Goal: Information Seeking & Learning: Learn about a topic

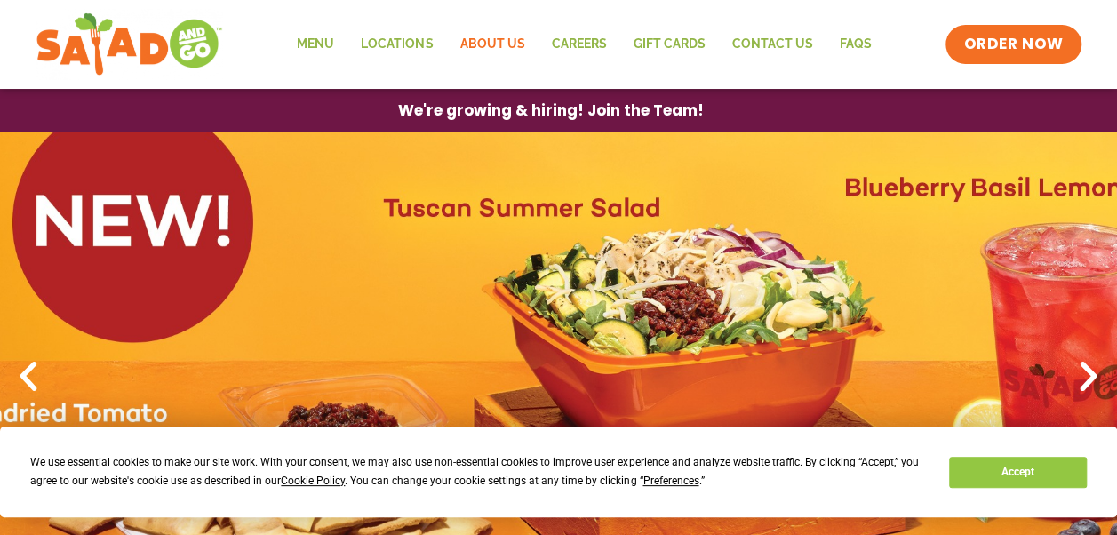
click at [489, 41] on link "About Us" at bounding box center [492, 44] width 92 height 41
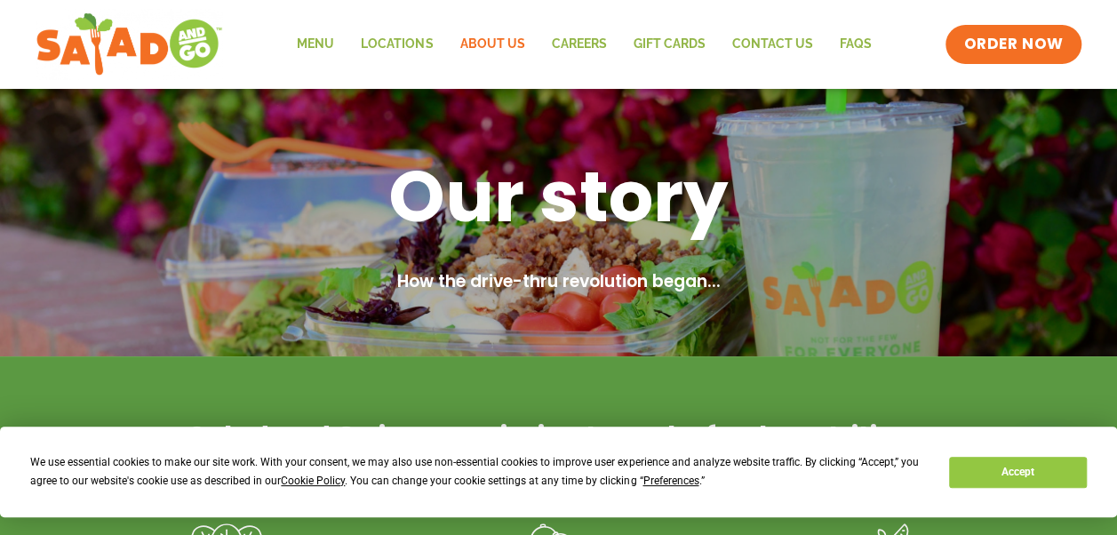
click at [487, 39] on link "About Us" at bounding box center [492, 44] width 92 height 41
